Goal: Communication & Community: Participate in discussion

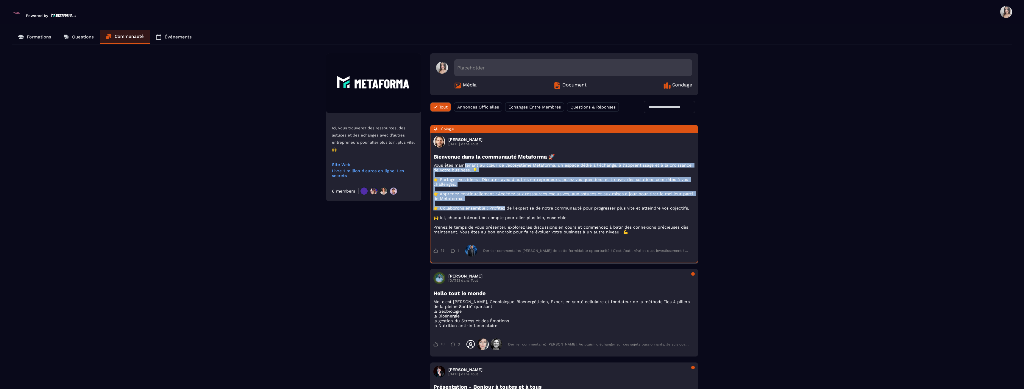
drag, startPoint x: 466, startPoint y: 166, endPoint x: 506, endPoint y: 214, distance: 62.7
click at [507, 213] on p "Vous êtes maintenant au cœur de l’écosystème Metaforma, un espace dédié à l’éch…" at bounding box center [564, 198] width 261 height 71
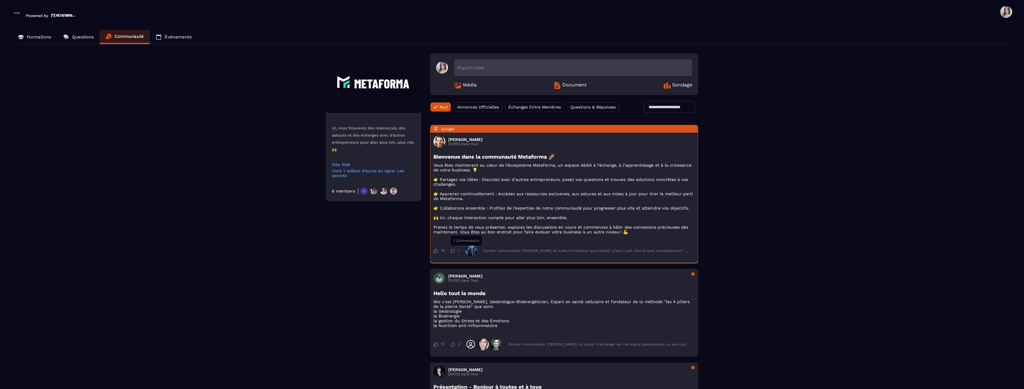
click at [451, 256] on div "18 18 Goûts DEROGIS [PERSON_NAME] [PERSON_NAME] [PERSON_NAME] RIDJALI [PERSON_N…" at bounding box center [564, 250] width 261 height 18
click at [453, 346] on icon at bounding box center [453, 344] width 4 height 4
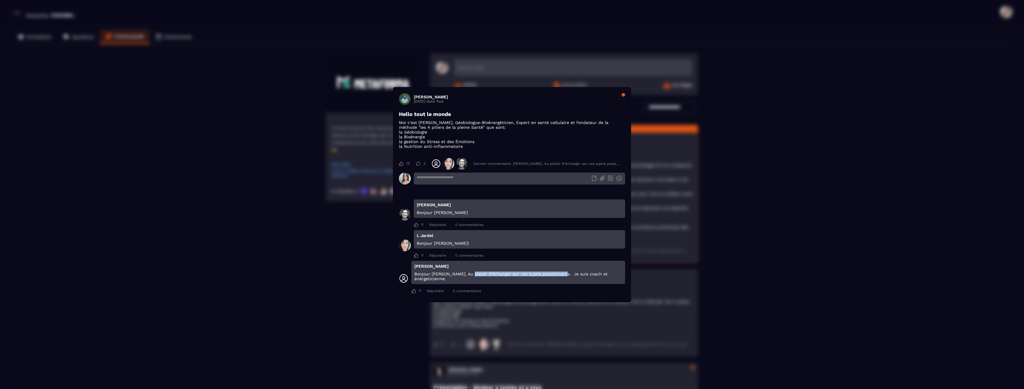
drag, startPoint x: 464, startPoint y: 278, endPoint x: 561, endPoint y: 276, distance: 96.8
click at [561, 276] on div "[PERSON_NAME] Bonjour [PERSON_NAME]. Au plaisir d'échanger sur ces sujets passi…" at bounding box center [519, 272] width 214 height 23
click at [562, 276] on p "Bonjour [PERSON_NAME]. Au plaisir d'échanger sur ces sujets passionnants. Je su…" at bounding box center [518, 276] width 208 height 10
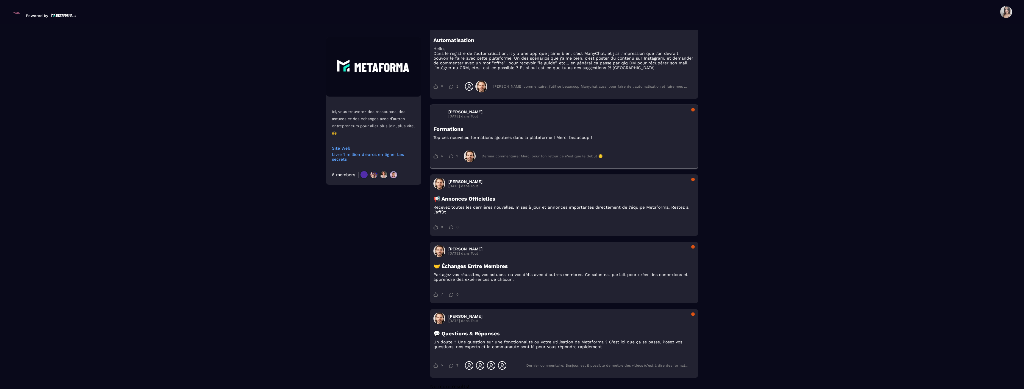
scroll to position [1502, 0]
click at [465, 250] on h3 "[PERSON_NAME]" at bounding box center [465, 247] width 34 height 5
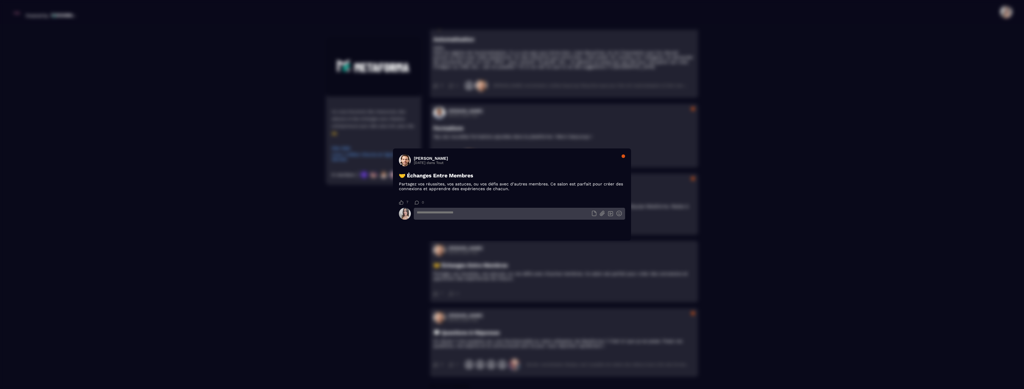
click at [406, 160] on span "Modal window" at bounding box center [405, 160] width 12 height 12
click at [422, 159] on h3 "[PERSON_NAME]" at bounding box center [431, 158] width 34 height 5
click at [437, 160] on p "[DATE] dans Tout" at bounding box center [431, 162] width 34 height 4
drag, startPoint x: 432, startPoint y: 174, endPoint x: 537, endPoint y: 186, distance: 105.8
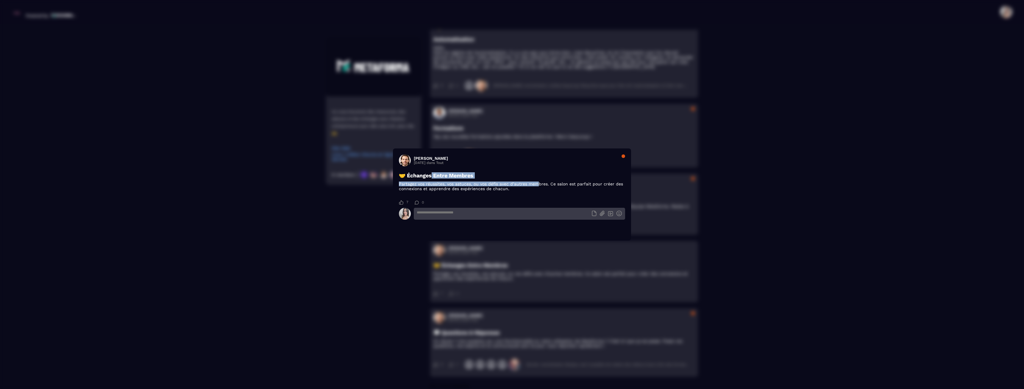
click at [537, 186] on div "🤝 Échanges Entre Membres Partagez vos réussites, vos astuces, ou vos défis avec…" at bounding box center [512, 181] width 226 height 19
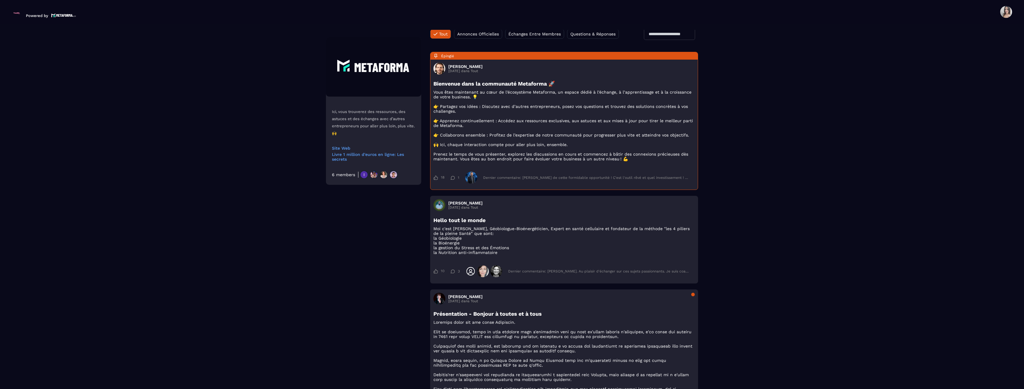
scroll to position [0, 0]
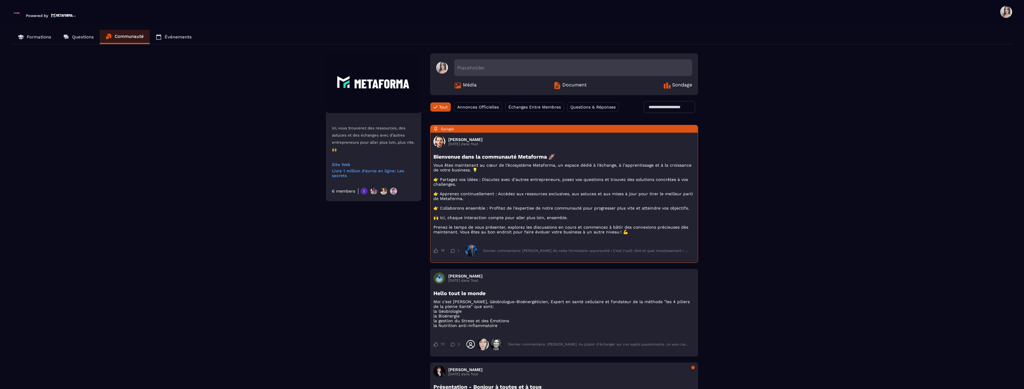
click at [72, 35] on p "Questions" at bounding box center [83, 36] width 22 height 5
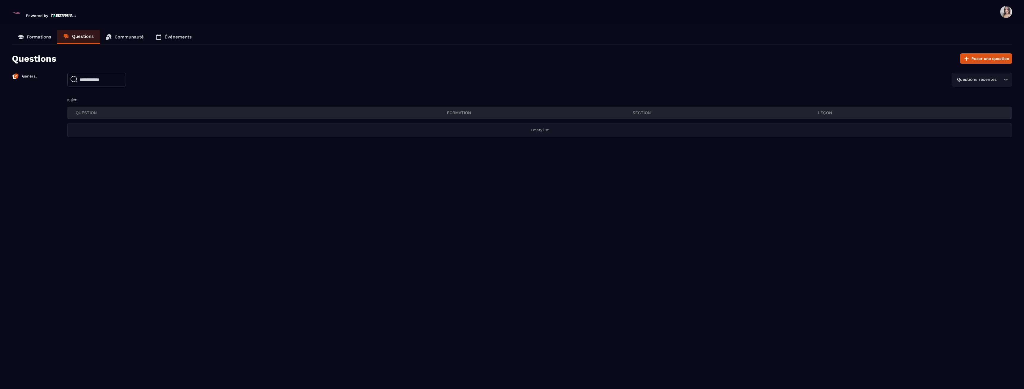
click at [36, 38] on p "Formations" at bounding box center [39, 36] width 24 height 5
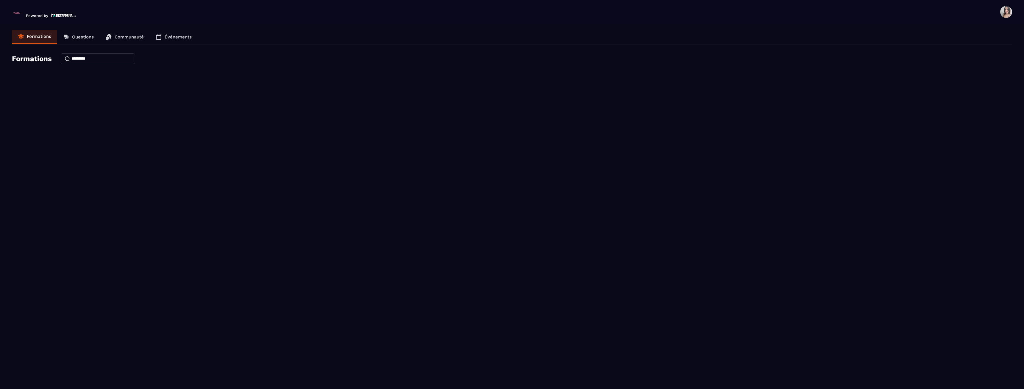
click at [76, 36] on p "Questions" at bounding box center [83, 36] width 22 height 5
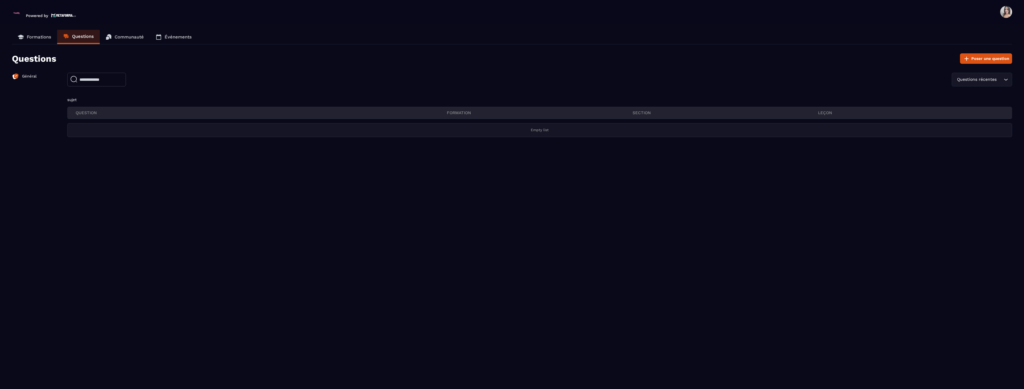
click at [130, 36] on p "Communauté" at bounding box center [129, 36] width 29 height 5
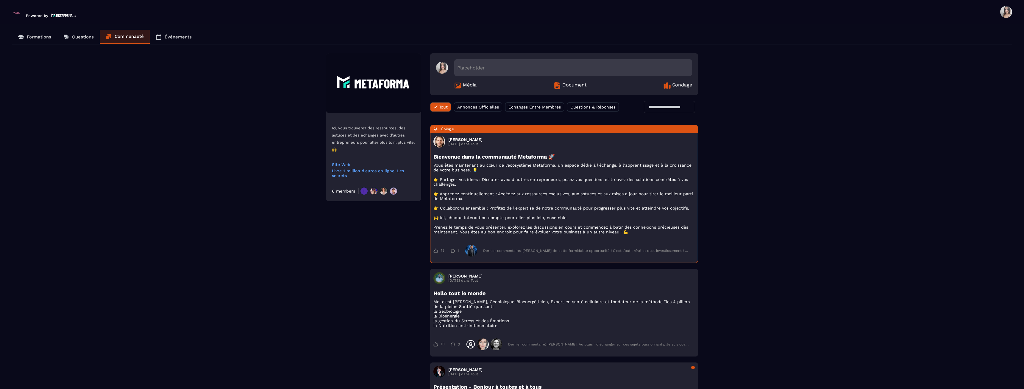
click at [166, 36] on p "Événements" at bounding box center [178, 36] width 27 height 5
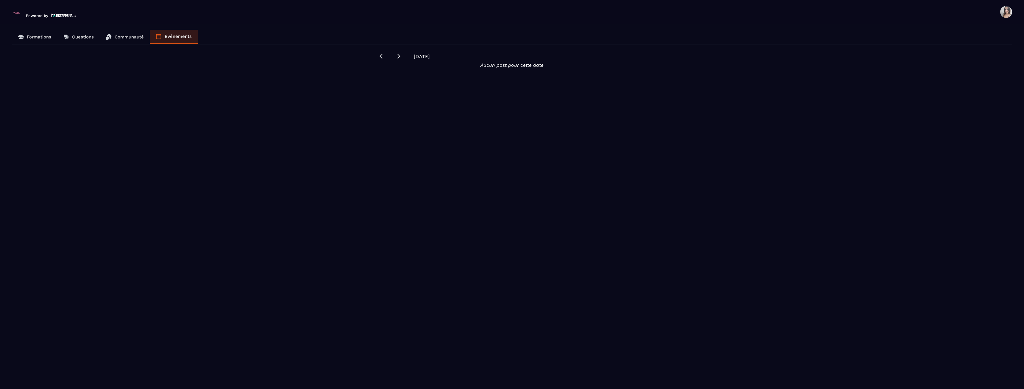
click at [113, 41] on link "Communauté" at bounding box center [125, 37] width 50 height 14
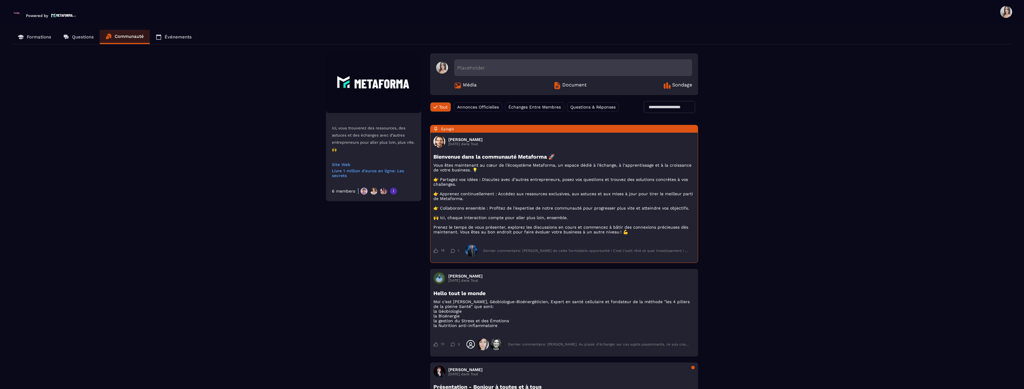
click at [39, 39] on p "Formations" at bounding box center [39, 36] width 24 height 5
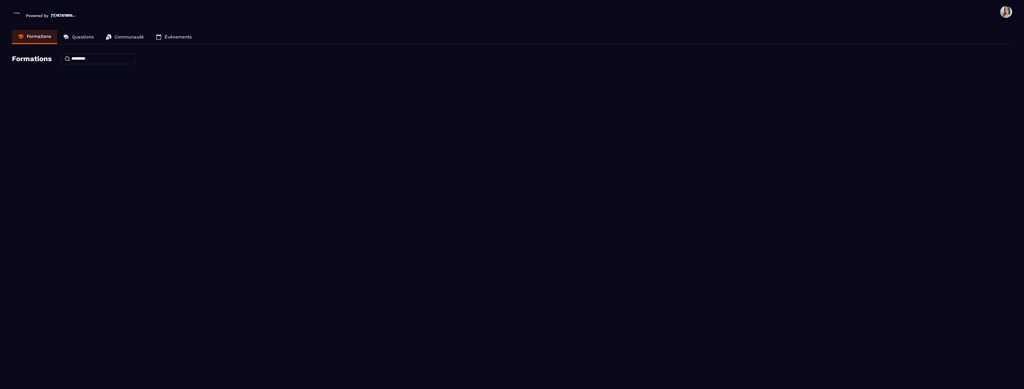
click at [80, 55] on input at bounding box center [98, 58] width 74 height 11
click at [13, 14] on img at bounding box center [17, 13] width 10 height 10
